Goal: Task Accomplishment & Management: Use online tool/utility

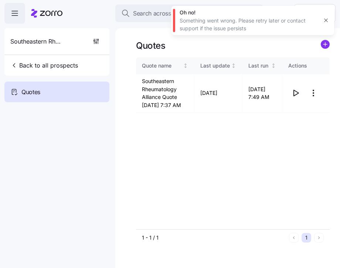
click at [143, 23] on div "Search across Zorro... Help" at bounding box center [169, 13] width 331 height 21
click at [144, 18] on button "Search across Zorro..." at bounding box center [189, 13] width 148 height 18
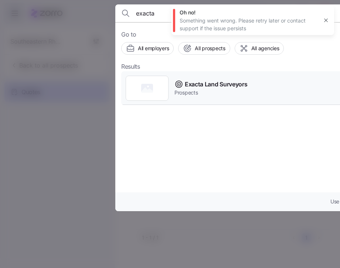
type input "exacta"
click at [214, 84] on span "Exacta Land Surveyors" at bounding box center [216, 84] width 62 height 9
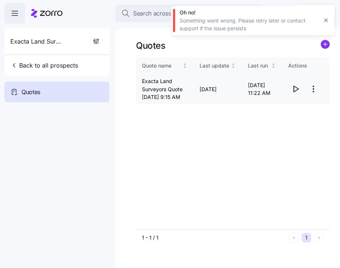
click at [298, 94] on icon "button" at bounding box center [295, 89] width 9 height 9
click at [157, 17] on span "Search across Zorro..." at bounding box center [163, 13] width 60 height 9
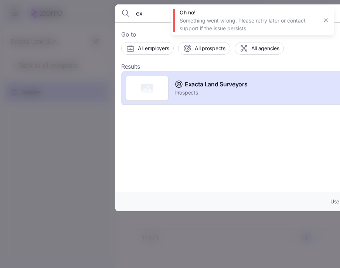
type input "e"
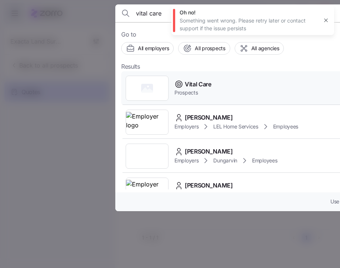
type input "vital care"
click at [203, 89] on span "Prospects" at bounding box center [193, 92] width 37 height 7
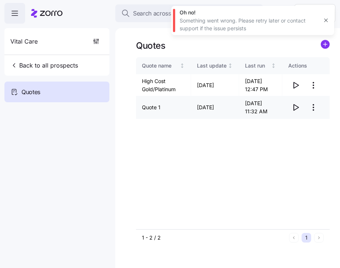
click at [299, 112] on icon "button" at bounding box center [295, 107] width 9 height 9
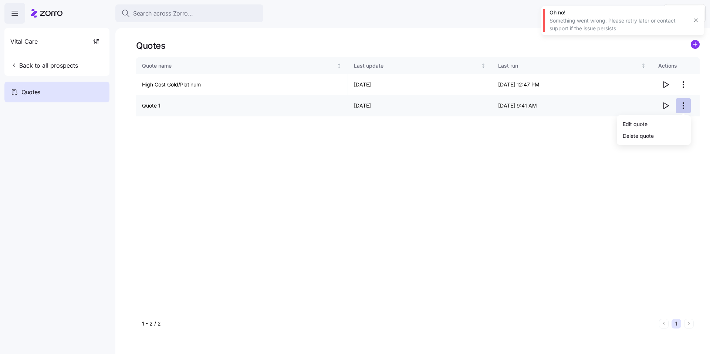
click at [340, 106] on html "Search across Zorro... Help Vital Care Back to all prospects Quotes Quotes Quot…" at bounding box center [355, 175] width 710 height 350
click at [340, 171] on html "Search across Zorro... Help Vital Care Back to all prospects Quotes Quotes Quot…" at bounding box center [355, 175] width 710 height 350
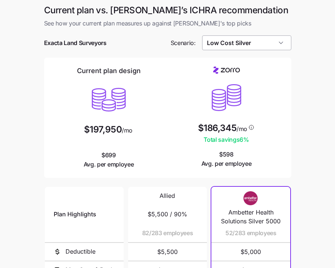
click at [241, 43] on input "Low Cost Silver" at bounding box center [246, 43] width 89 height 15
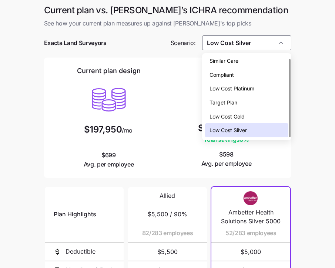
click at [235, 65] on div "Similar Care" at bounding box center [246, 61] width 83 height 14
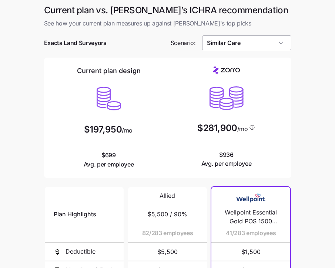
click at [266, 45] on input "Similar Care" at bounding box center [246, 43] width 89 height 15
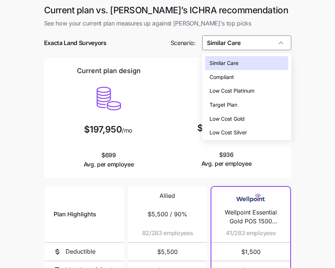
click at [245, 114] on div "Low Cost Gold" at bounding box center [246, 119] width 83 height 14
type input "Low Cost Gold"
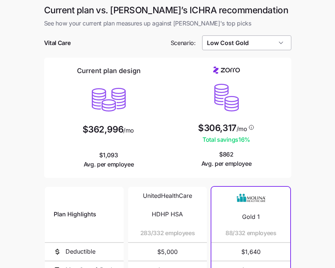
click at [259, 48] on input "Low Cost Gold" at bounding box center [246, 43] width 89 height 15
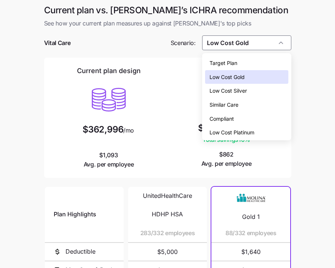
click at [244, 62] on div "Target Plan" at bounding box center [246, 63] width 83 height 14
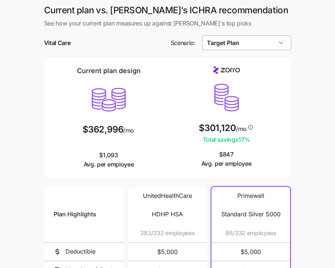
click at [258, 44] on input "Target Plan" at bounding box center [246, 43] width 89 height 15
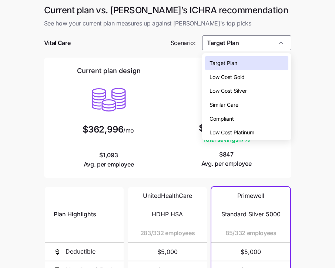
click at [236, 93] on span "Low Cost Silver" at bounding box center [227, 91] width 37 height 8
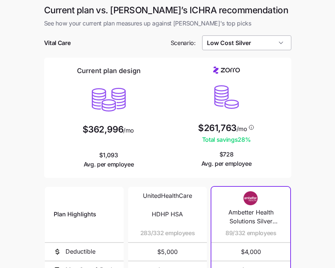
click at [253, 47] on input "Low Cost Silver" at bounding box center [246, 43] width 89 height 15
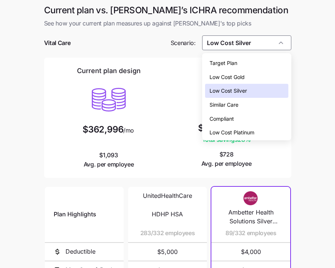
click at [242, 105] on div "Similar Care" at bounding box center [246, 105] width 83 height 14
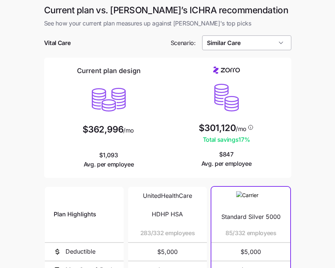
click at [257, 47] on input "Similar Care" at bounding box center [246, 43] width 89 height 15
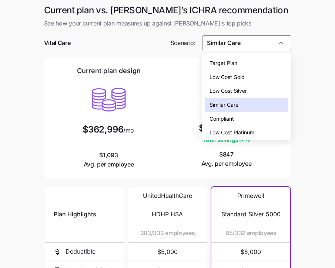
click at [241, 118] on div "Compliant" at bounding box center [246, 119] width 83 height 14
type input "Compliant"
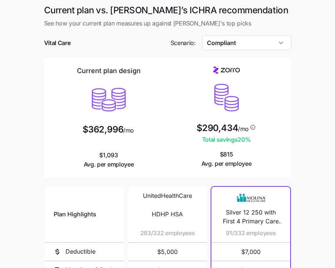
click at [298, 121] on main "Current plan vs. Zorro’s ICHRA recommendation See how your current plan measure…" at bounding box center [167, 202] width 335 height 404
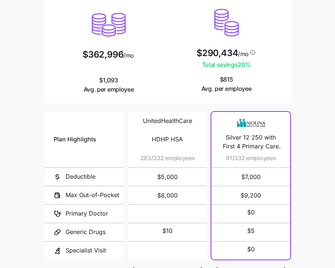
scroll to position [135, 0]
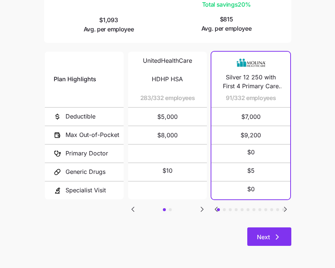
click at [276, 240] on icon "button" at bounding box center [277, 237] width 2 height 4
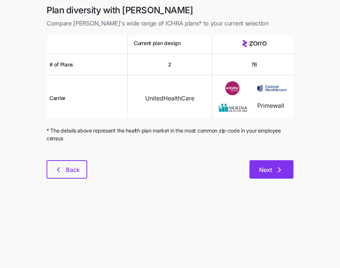
click at [281, 173] on icon "button" at bounding box center [279, 170] width 9 height 9
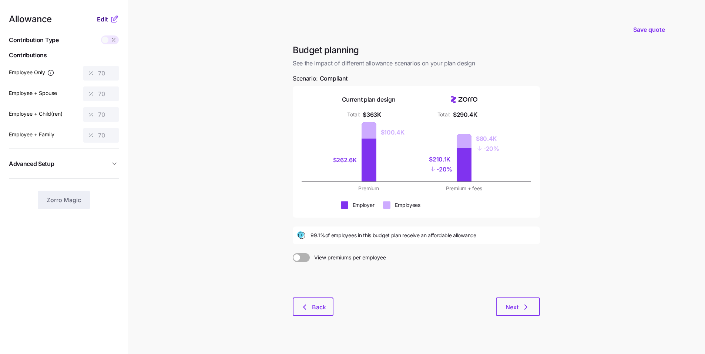
click at [107, 19] on span "Edit" at bounding box center [102, 19] width 11 height 9
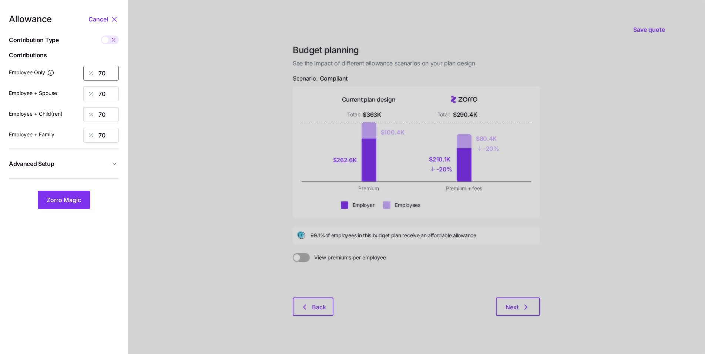
drag, startPoint x: 111, startPoint y: 71, endPoint x: 54, endPoint y: 57, distance: 58.2
click at [65, 61] on div "Allowance Cancel Contribution Type Use classes Contributions Employee Only 70 E…" at bounding box center [64, 112] width 110 height 195
type input "90"
click at [71, 204] on span "Zorro Magic" at bounding box center [64, 200] width 34 height 9
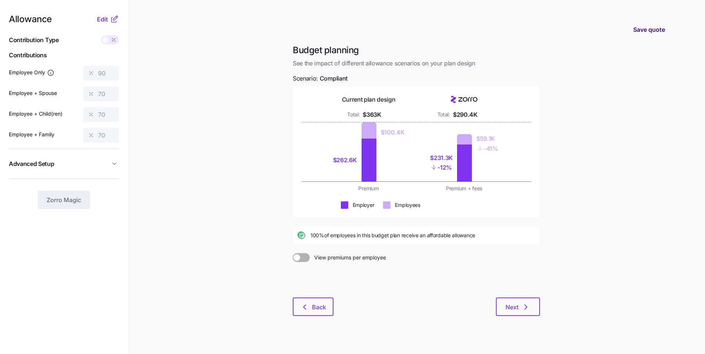
click at [340, 33] on span "Save quote" at bounding box center [649, 29] width 32 height 9
